Goal: Transaction & Acquisition: Purchase product/service

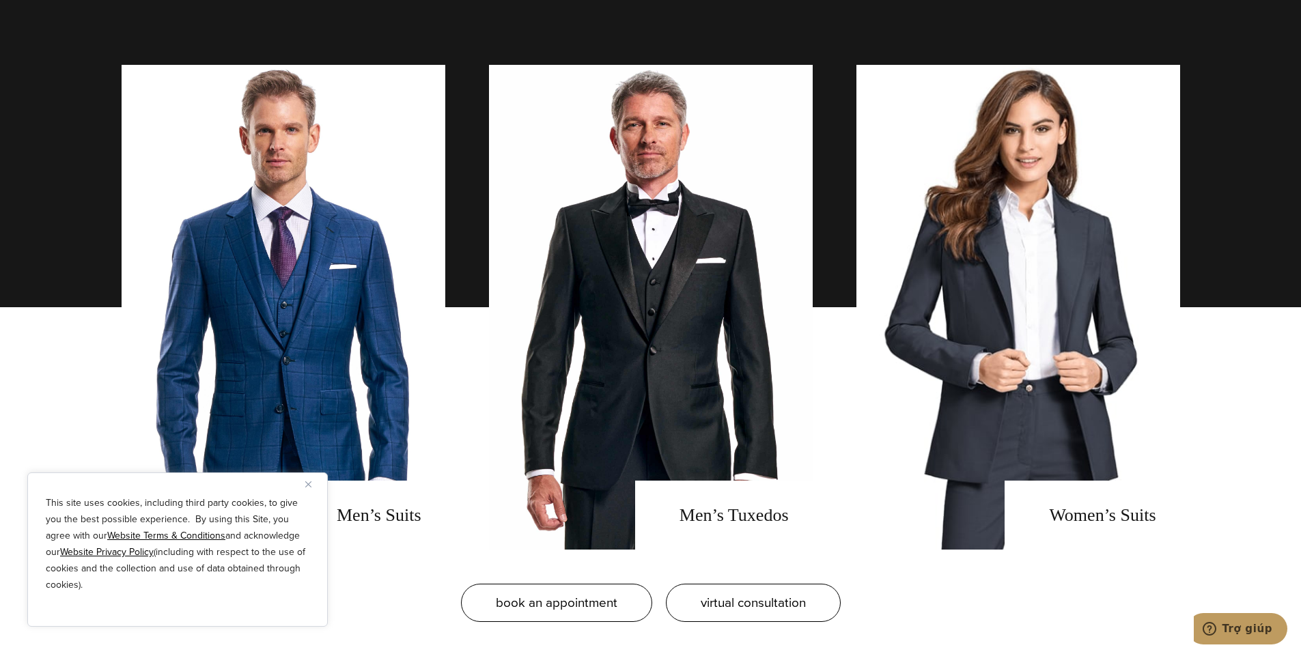
scroll to position [1075, 0]
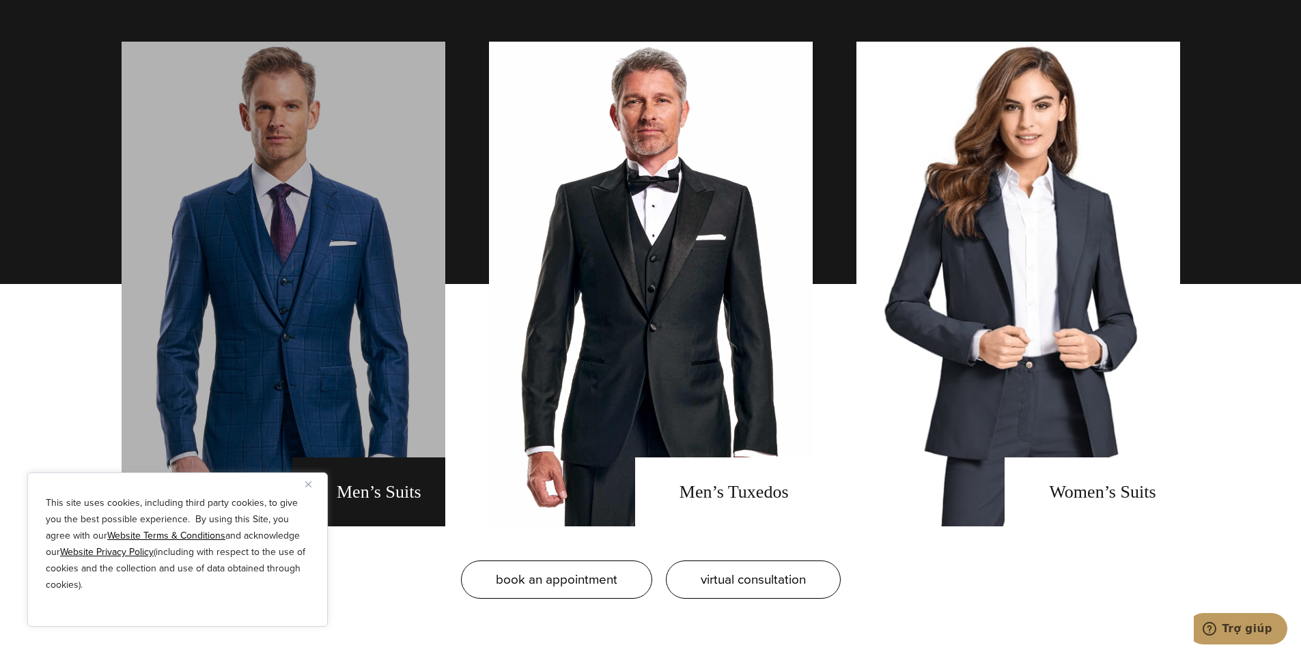
click at [395, 270] on link "men's suits" at bounding box center [284, 284] width 324 height 485
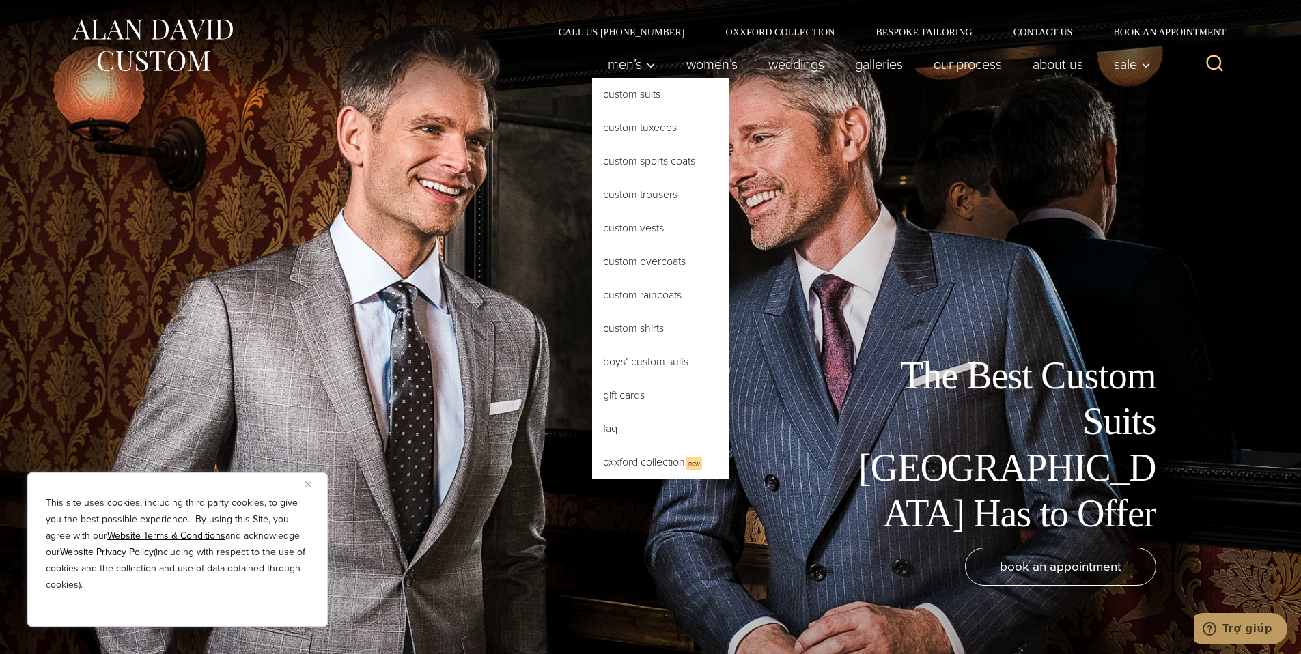
click at [632, 96] on link "Custom Suits" at bounding box center [660, 94] width 137 height 33
click at [634, 93] on link "Custom Suits" at bounding box center [660, 94] width 137 height 33
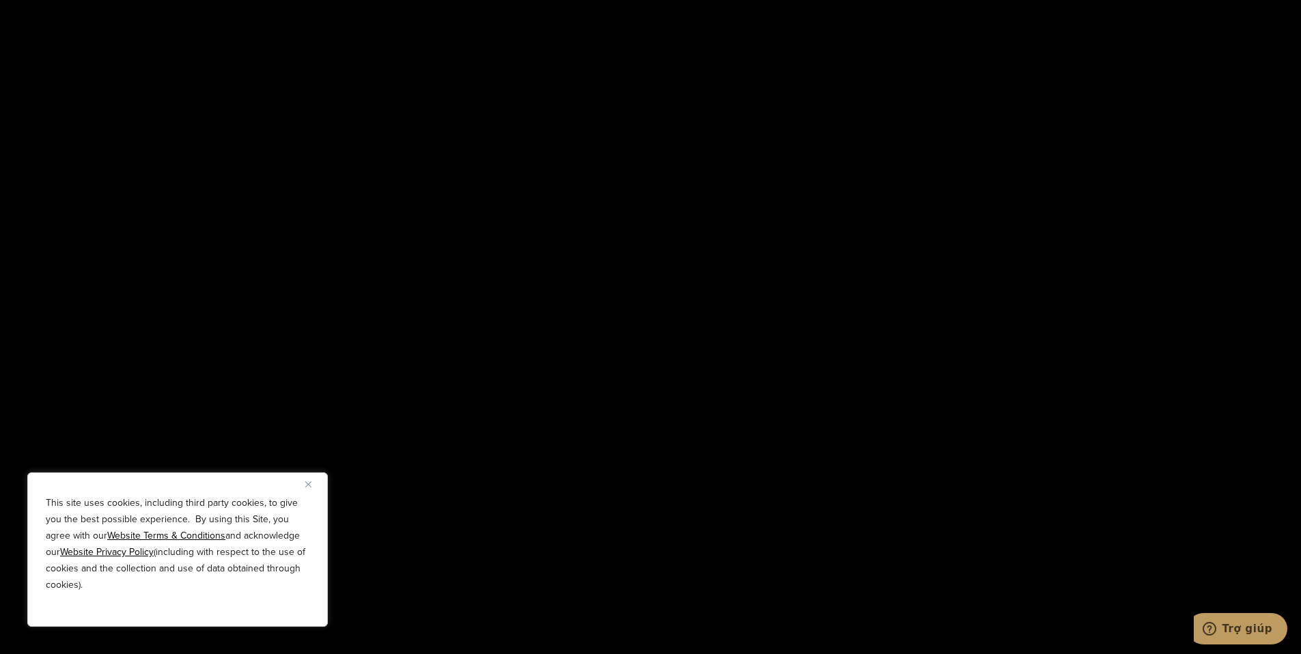
scroll to position [3052, 0]
